Goal: Ask a question

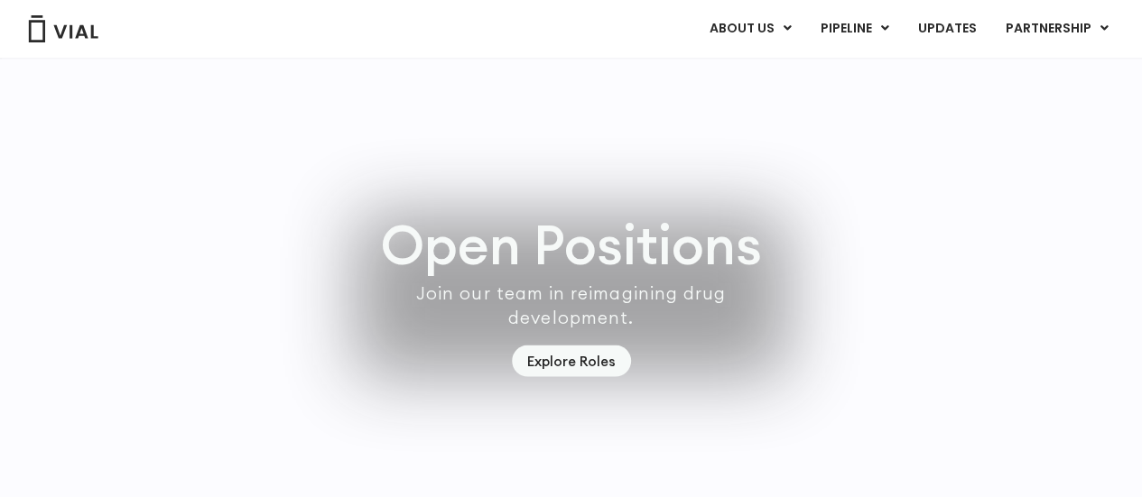
scroll to position [5360, 0]
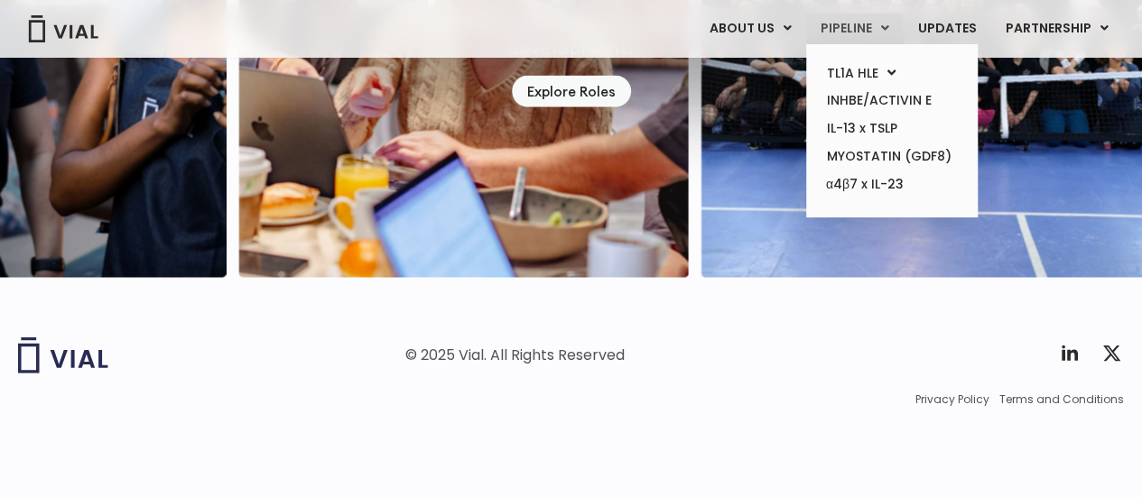
click at [858, 42] on link "PIPELINE" at bounding box center [854, 29] width 97 height 31
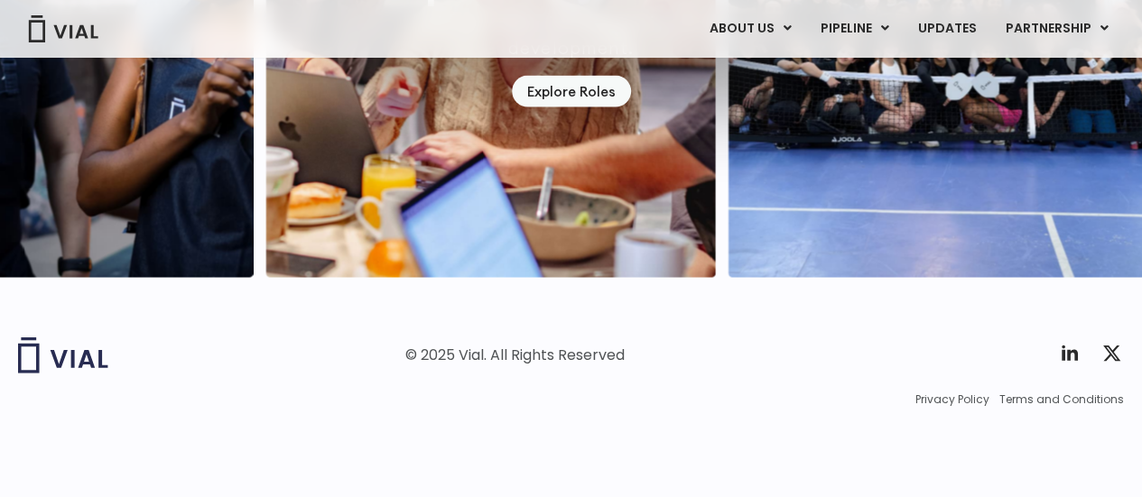
scroll to position [5270, 0]
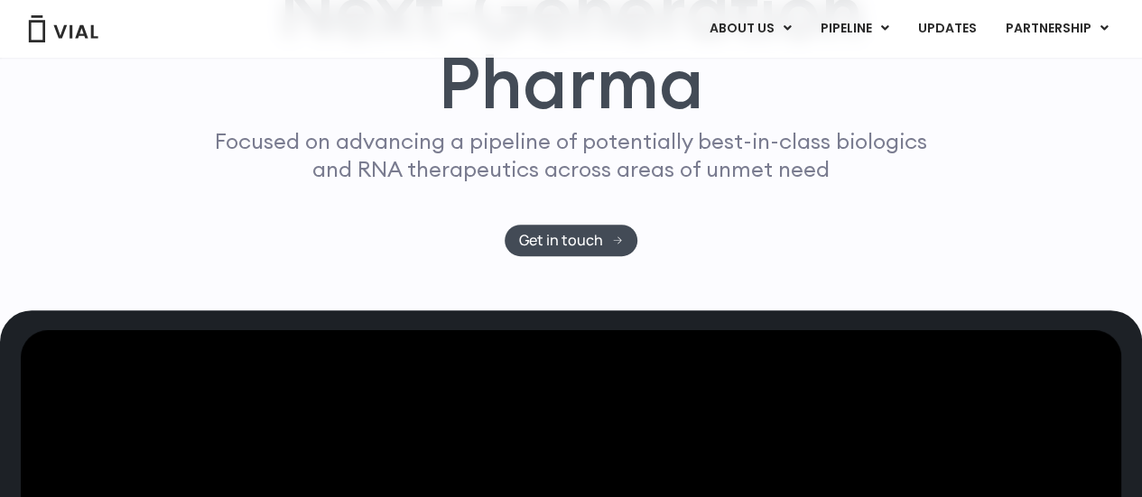
scroll to position [246, 0]
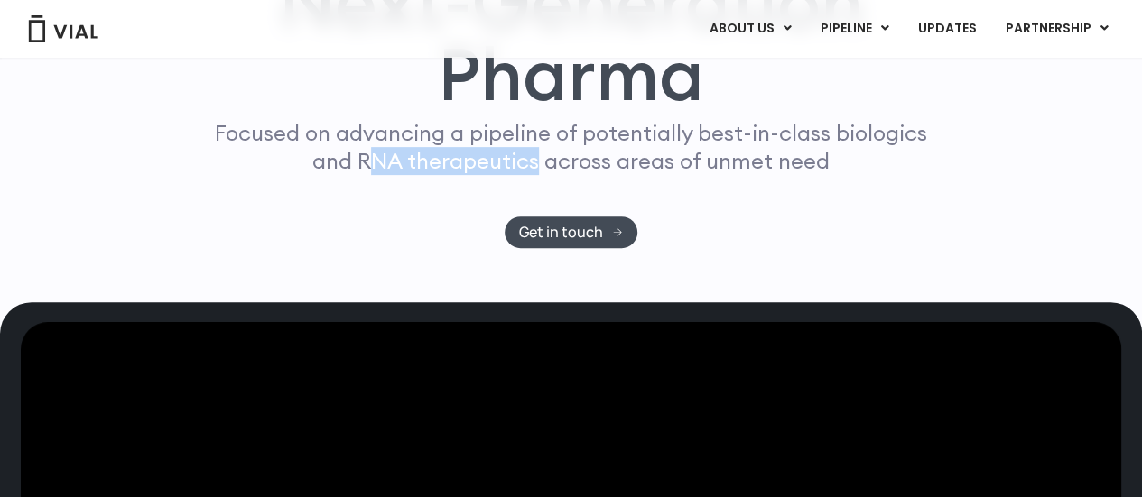
drag, startPoint x: 368, startPoint y: 165, endPoint x: 541, endPoint y: 163, distance: 172.4
type textarea "NA therapeutics"
click at [541, 163] on p "Focused on advancing a pipeline of potentially best-in-class biologics and RNA …" at bounding box center [572, 147] width 728 height 56
copy p "NA therapeutics"
